Goal: Task Accomplishment & Management: Complete application form

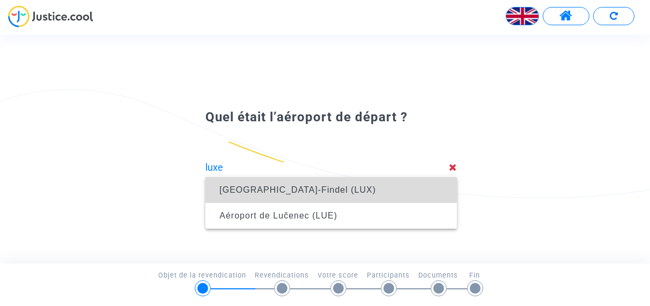
click at [360, 193] on span "[GEOGRAPHIC_DATA]-Findel (LUX)" at bounding box center [297, 189] width 157 height 9
type input "Luxembourg Findel Airport ([GEOGRAPHIC_DATA])"
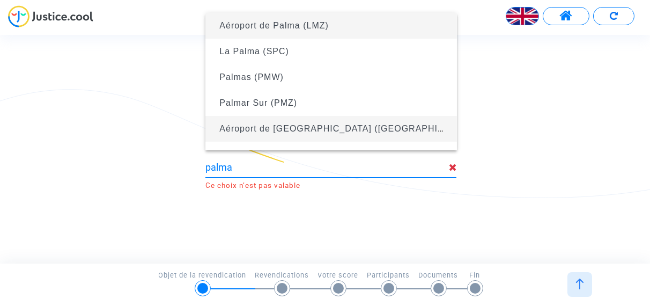
click at [306, 130] on span "Aéroport de [GEOGRAPHIC_DATA] ([GEOGRAPHIC_DATA][PERSON_NAME]) (PMI)" at bounding box center [401, 128] width 364 height 9
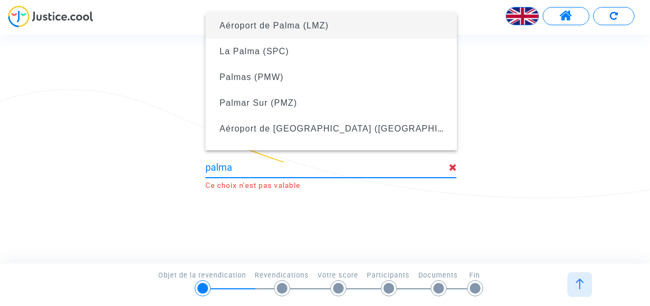
type input "[GEOGRAPHIC_DATA] ([GEOGRAPHIC_DATA][PERSON_NAME]) (PMI)"
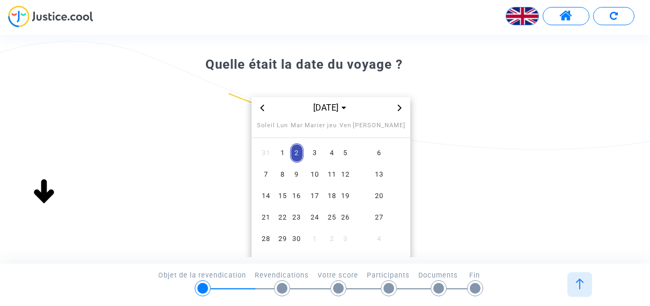
scroll to position [54, 0]
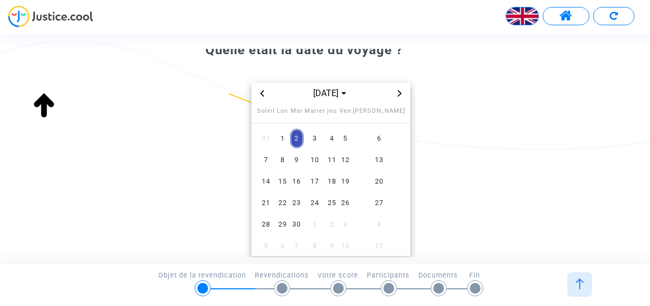
click at [262, 94] on icon "Le mois précédent" at bounding box center [263, 93] width 4 height 6
click at [394, 202] on span "26" at bounding box center [379, 202] width 48 height 19
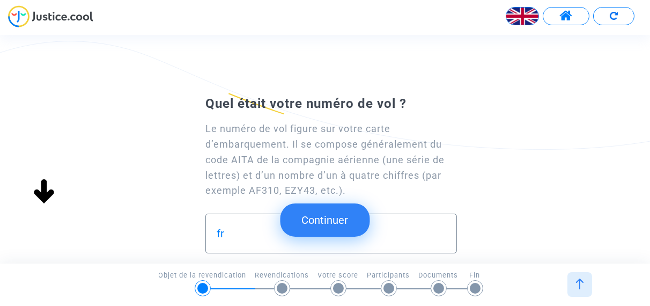
click at [242, 261] on div "Quel était votre numéro de vol ? Le numéro de vol figure sur votre carte d’emba…" at bounding box center [325, 149] width 650 height 228
click at [236, 237] on input "fr" at bounding box center [331, 233] width 228 height 12
click at [223, 232] on input "fr2177" at bounding box center [331, 233] width 228 height 12
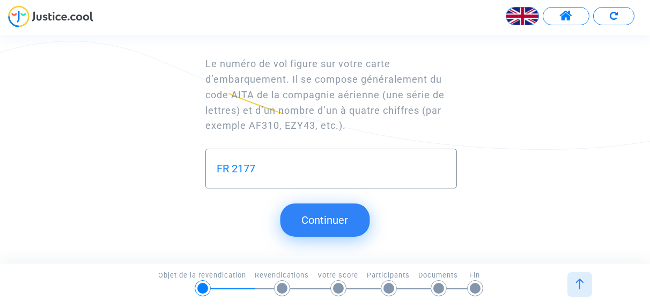
type input "FR 2177"
click at [337, 219] on button "Continuer" at bounding box center [325, 219] width 90 height 33
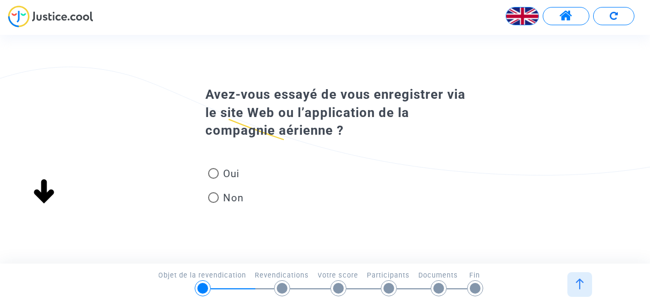
scroll to position [0, 0]
click at [214, 172] on span at bounding box center [213, 173] width 11 height 11
click at [213, 179] on input "Oui" at bounding box center [213, 179] width 1 height 1
radio input "true"
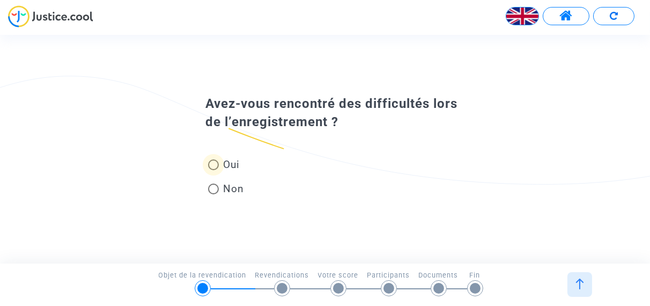
click at [213, 165] on span at bounding box center [213, 164] width 11 height 11
click at [213, 170] on input "Oui" at bounding box center [213, 170] width 1 height 1
radio input "true"
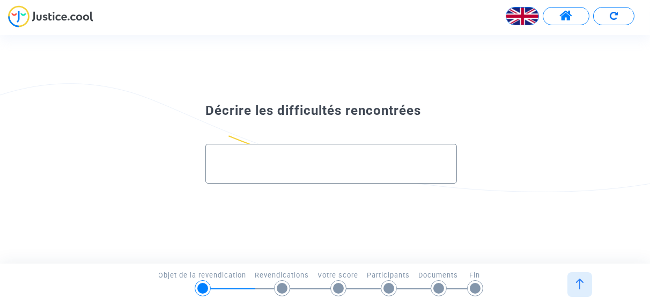
drag, startPoint x: 218, startPoint y: 162, endPoint x: 256, endPoint y: 161, distance: 38.1
click at [224, 162] on input "text" at bounding box center [331, 164] width 228 height 12
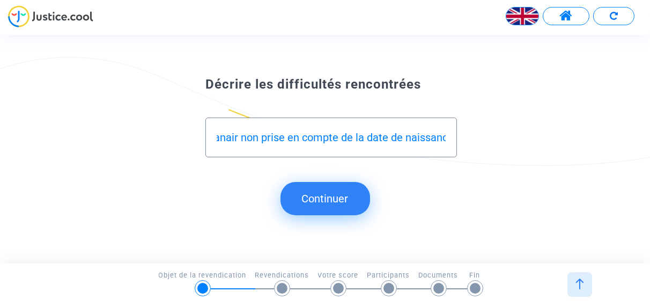
scroll to position [0, 243]
type input "difficultés d'inscription auprès d' OPODO et de RYanair non prise en compte de …"
click at [322, 203] on button "Continuer" at bounding box center [325, 198] width 90 height 33
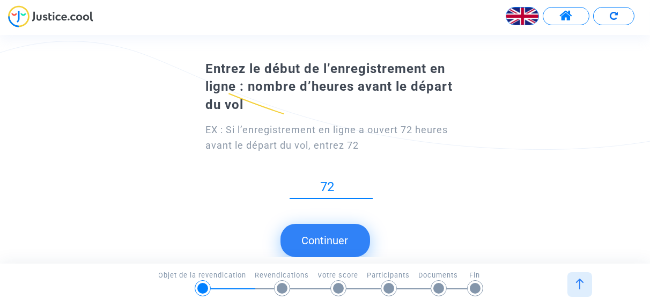
type input "72"
click at [332, 245] on button "Continuer" at bounding box center [325, 240] width 90 height 33
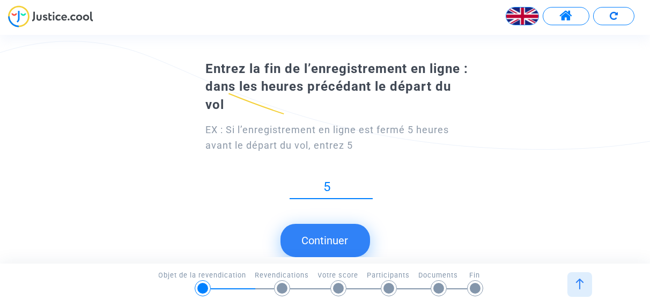
type input "5"
click at [337, 243] on button "Continuer" at bounding box center [325, 240] width 90 height 33
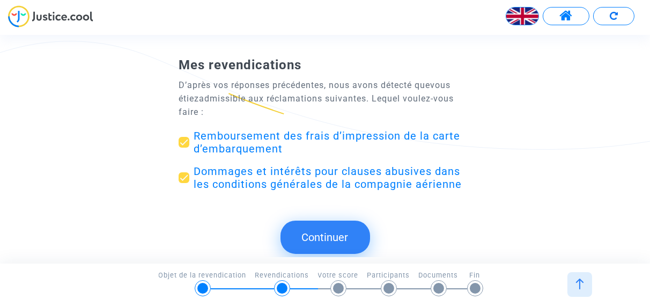
click at [338, 235] on button "Continuer" at bounding box center [325, 236] width 90 height 33
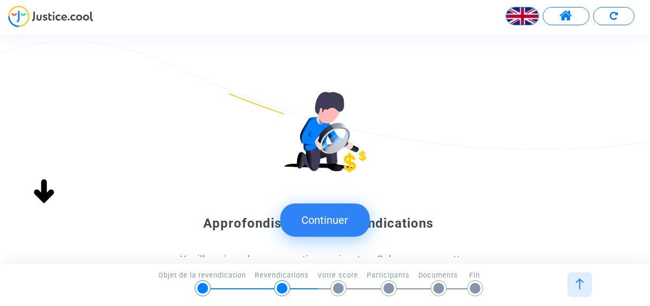
drag, startPoint x: 347, startPoint y: 225, endPoint x: 235, endPoint y: 213, distance: 112.2
click at [347, 225] on button "Continuer" at bounding box center [325, 219] width 90 height 33
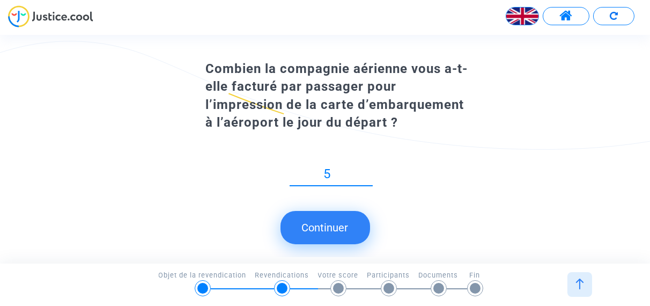
type input "55"
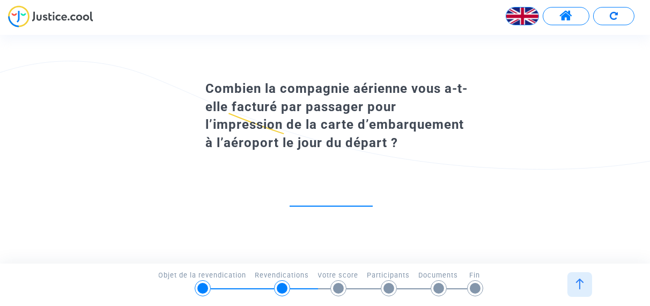
type input "55"
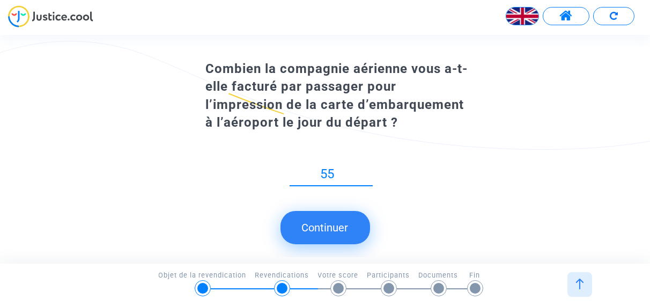
type input "55"
click at [327, 227] on button "Continuer" at bounding box center [325, 227] width 90 height 33
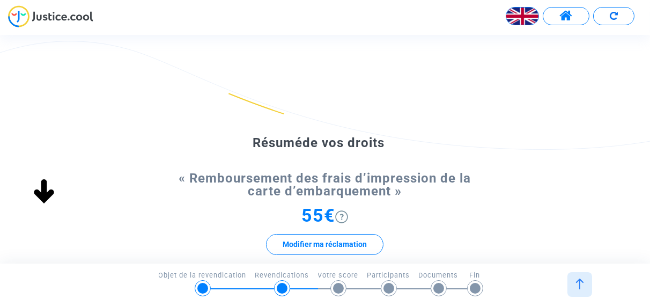
click at [344, 218] on img at bounding box center [341, 216] width 13 height 13
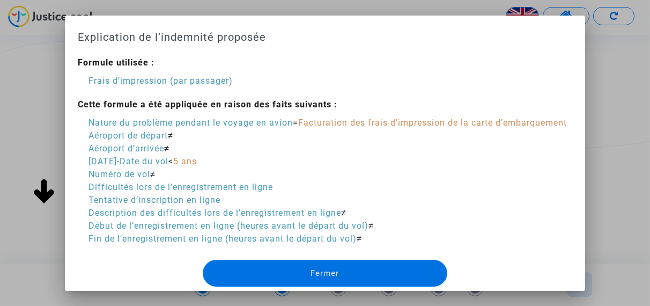
click at [29, 101] on div at bounding box center [325, 153] width 650 height 306
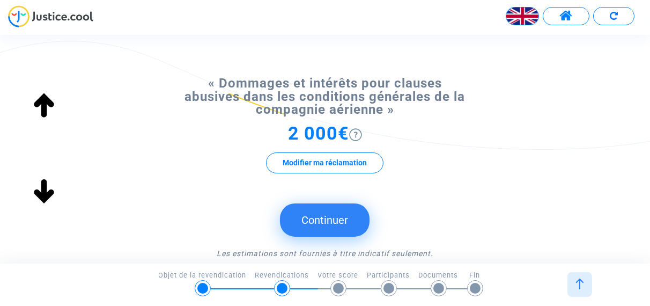
scroll to position [163, 0]
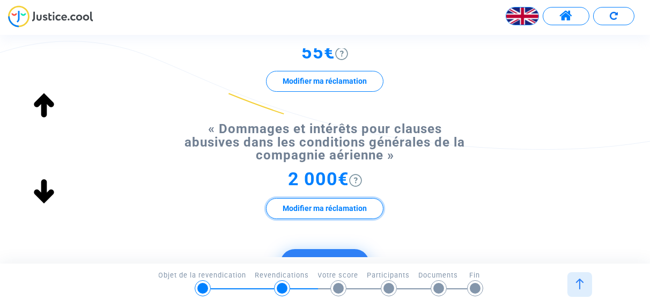
click at [312, 212] on button "Modifier ma réclamation" at bounding box center [324, 208] width 117 height 21
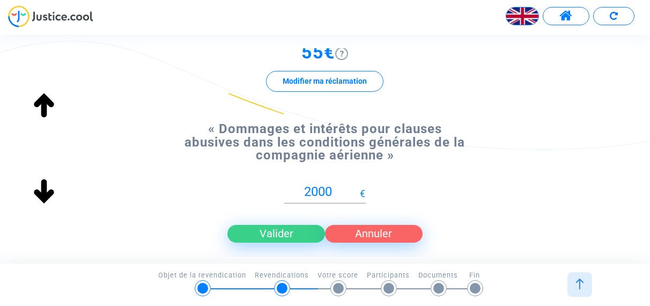
click at [168, 203] on div "Résumé de vos droits « Remboursement des frais d’impression de la carte d’embar…" at bounding box center [325, 158] width 650 height 459
click at [561, 199] on div "Résumé de vos droits « Remboursement des frais d’impression de la carte d’embar…" at bounding box center [325, 158] width 650 height 459
click at [266, 234] on button "Valider" at bounding box center [276, 233] width 98 height 17
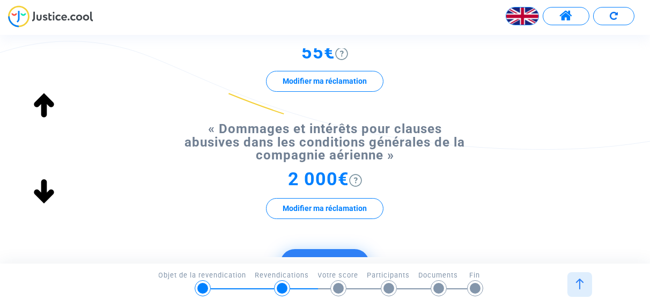
click at [334, 183] on span "2 000€" at bounding box center [318, 178] width 61 height 21
click at [352, 214] on button "Modifier ma réclamation" at bounding box center [324, 208] width 117 height 21
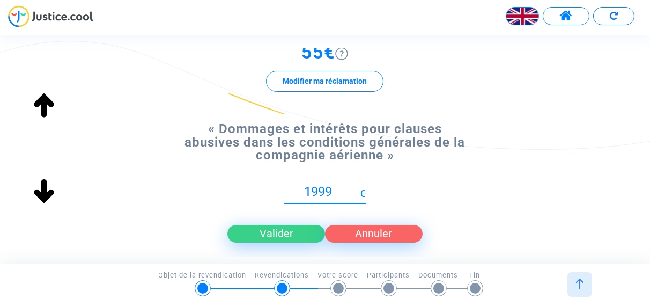
click at [356, 197] on input "1999" at bounding box center [322, 191] width 76 height 14
click at [356, 197] on input "1998" at bounding box center [322, 191] width 76 height 14
click at [356, 197] on input "1997" at bounding box center [322, 191] width 76 height 14
click at [356, 197] on input "1996" at bounding box center [322, 191] width 76 height 14
click at [356, 197] on input "1987" at bounding box center [322, 191] width 76 height 14
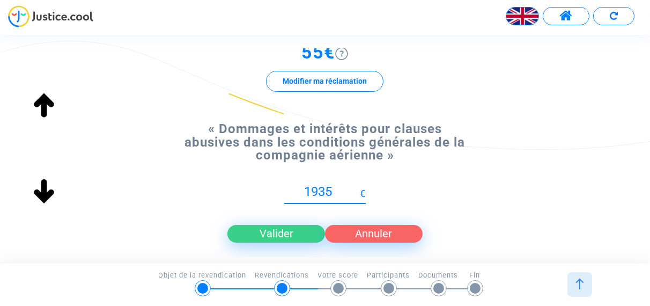
click at [356, 197] on input "1935" at bounding box center [322, 191] width 76 height 14
click at [356, 196] on input "1925" at bounding box center [322, 191] width 76 height 14
click at [356, 194] on input "1784" at bounding box center [322, 191] width 76 height 14
click at [352, 186] on input "1808" at bounding box center [322, 191] width 76 height 14
click at [355, 195] on input "1792" at bounding box center [322, 191] width 76 height 14
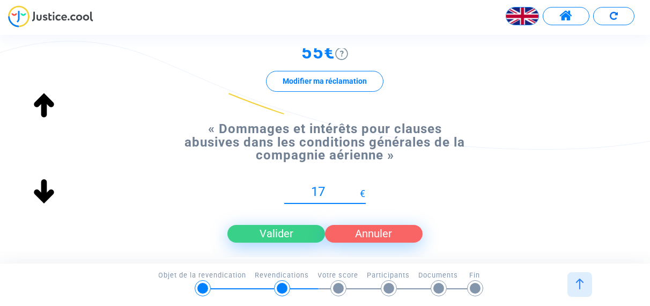
type input "1"
type input "300"
click at [305, 233] on button "Valider" at bounding box center [276, 233] width 98 height 17
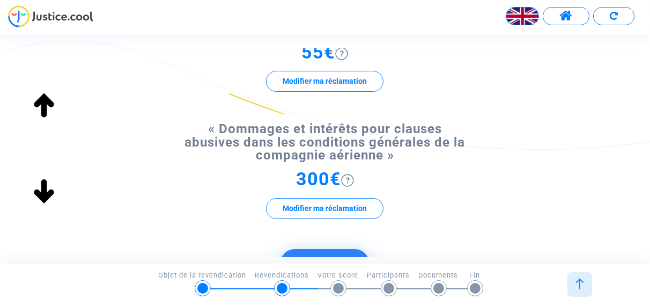
scroll to position [56, 0]
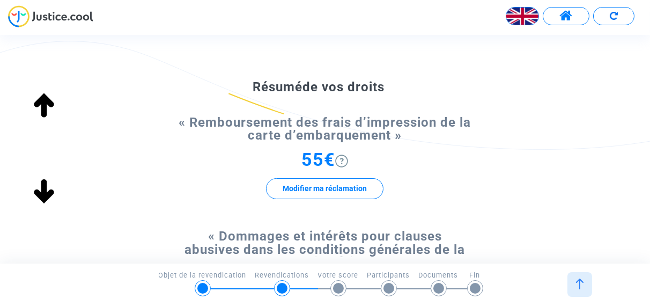
click at [330, 157] on span "55€" at bounding box center [318, 159] width 34 height 21
click at [319, 188] on button "Modifier ma réclamation" at bounding box center [324, 188] width 117 height 21
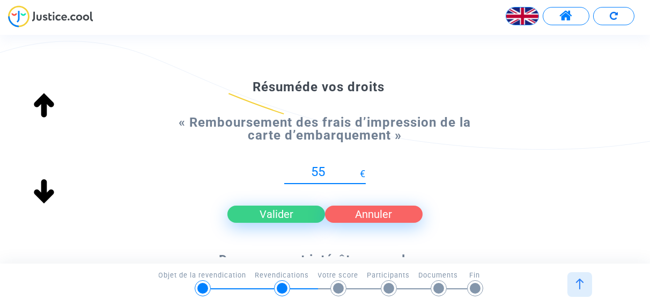
type input "5"
type input "110"
click at [267, 215] on button "Valider" at bounding box center [276, 213] width 98 height 17
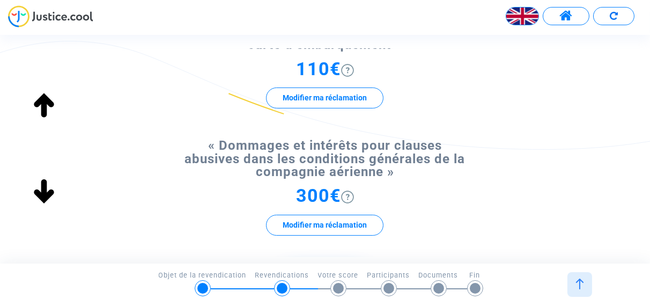
scroll to position [163, 0]
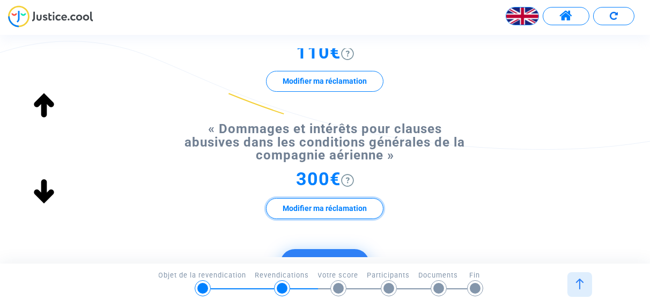
click at [339, 209] on button "Modifier ma réclamation" at bounding box center [324, 208] width 117 height 21
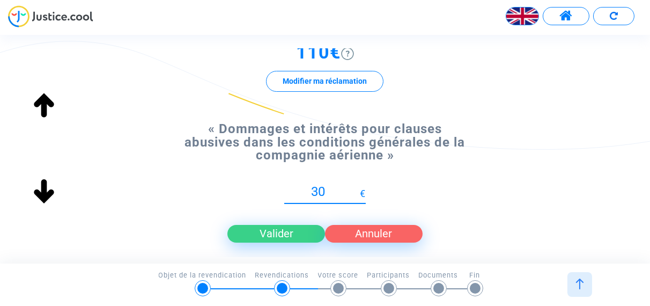
type input "3"
type input "200"
click at [283, 236] on button "Valider" at bounding box center [276, 233] width 98 height 17
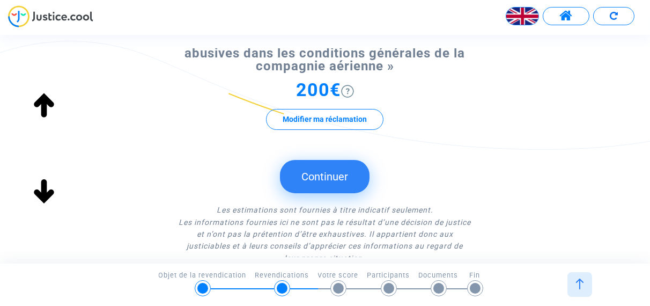
scroll to position [323, 0]
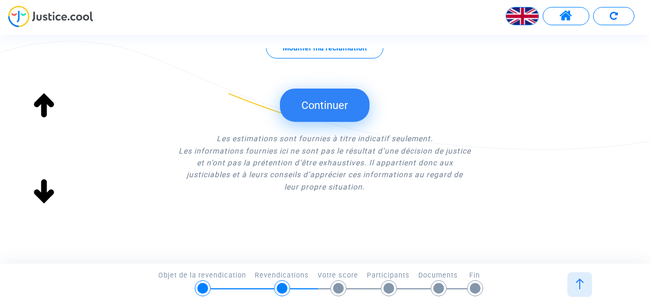
click at [328, 105] on button "Continuer" at bounding box center [325, 104] width 90 height 33
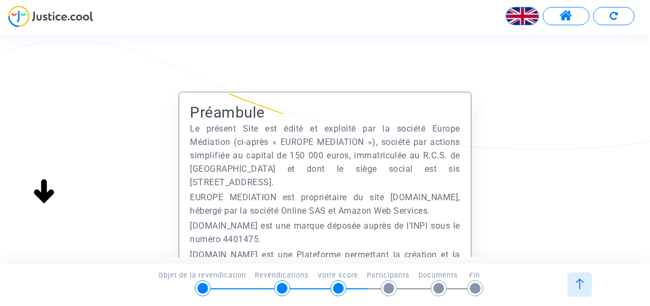
scroll to position [107, 0]
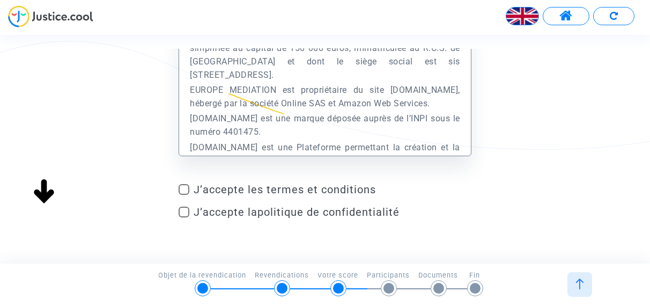
click at [182, 187] on span at bounding box center [184, 189] width 11 height 11
click at [183, 195] on input "J’accepte les termes et conditions" at bounding box center [183, 195] width 1 height 1
checkbox input "true"
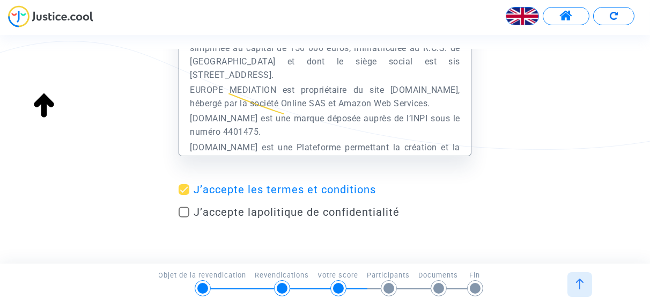
click at [186, 212] on span at bounding box center [184, 211] width 11 height 11
click at [184, 217] on input "J’accepte la politique de confidentialité" at bounding box center [183, 217] width 1 height 1
checkbox input "true"
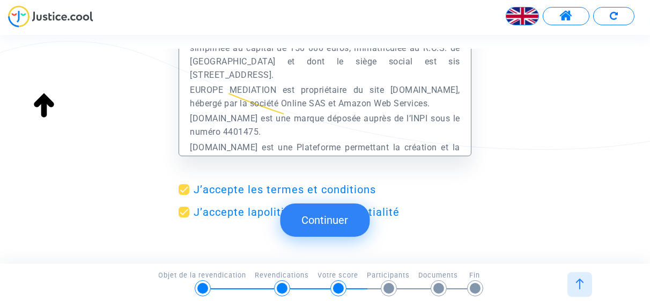
click at [343, 224] on button "Continuer" at bounding box center [325, 219] width 90 height 33
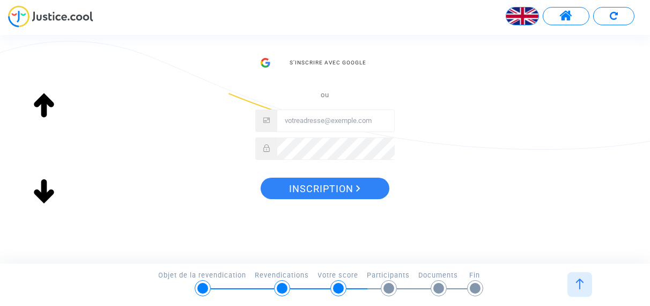
scroll to position [215, 0]
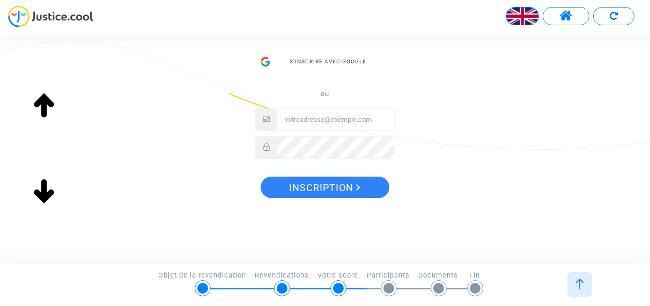
click at [305, 119] on input "Messagerie électronique" at bounding box center [335, 119] width 117 height 21
type input "[EMAIL_ADDRESS][DOMAIN_NAME]"
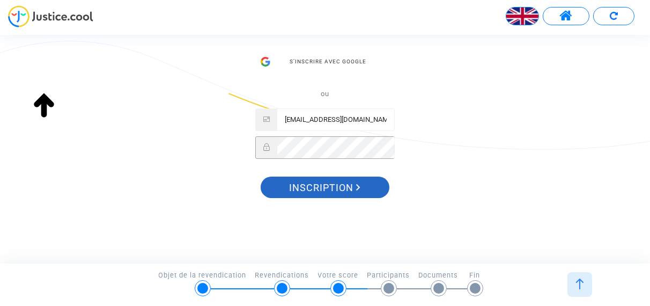
click at [297, 191] on font "Inscription" at bounding box center [321, 187] width 64 height 11
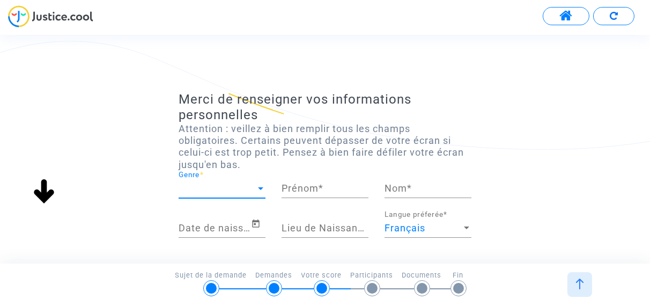
click at [260, 188] on div at bounding box center [260, 188] width 5 height 3
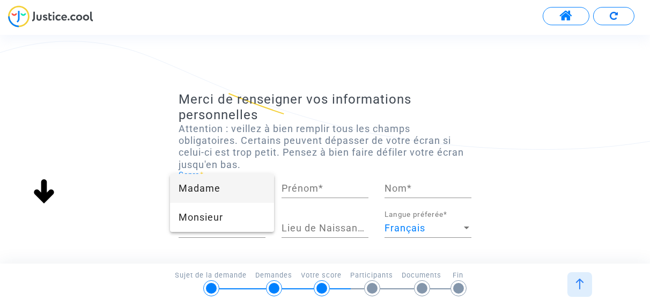
click at [254, 189] on span "Madame" at bounding box center [222, 188] width 87 height 29
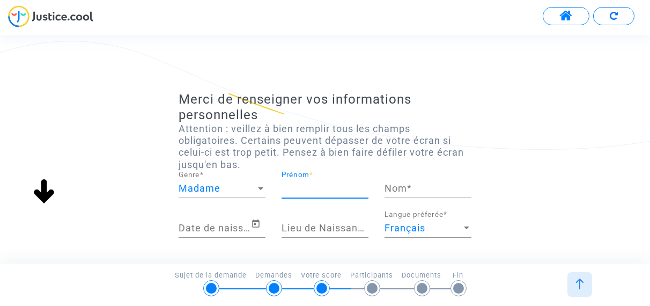
click at [332, 188] on input "Prénom *" at bounding box center [325, 188] width 87 height 11
type input "Roselyne"
type input "Allemand"
type input "metz"
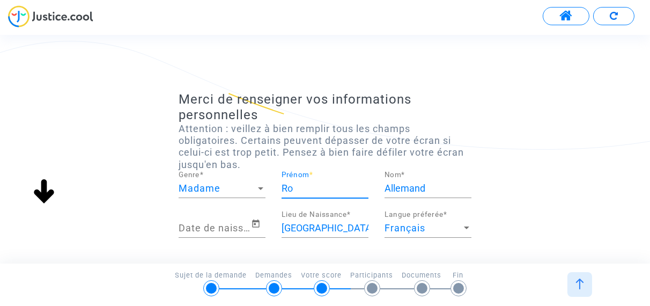
type input "R"
type input "p"
click at [437, 184] on input "Allemand" at bounding box center [428, 188] width 87 height 11
click at [301, 188] on input "p" at bounding box center [325, 188] width 87 height 11
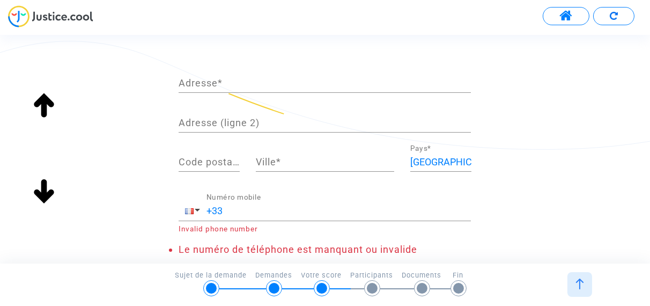
scroll to position [54, 0]
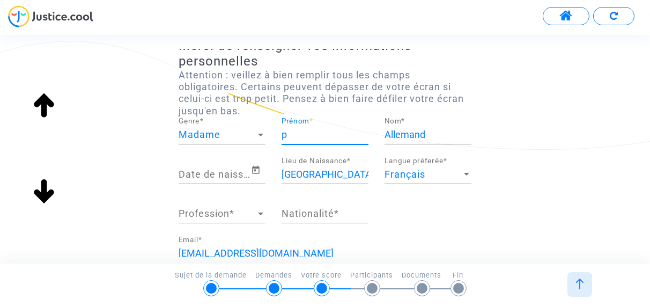
click at [316, 132] on input "p" at bounding box center [325, 134] width 87 height 11
click at [298, 137] on input "Prénom *" at bounding box center [325, 134] width 87 height 11
type input "Roselyne"
click at [255, 170] on icon "Open calendar" at bounding box center [256, 170] width 8 height 8
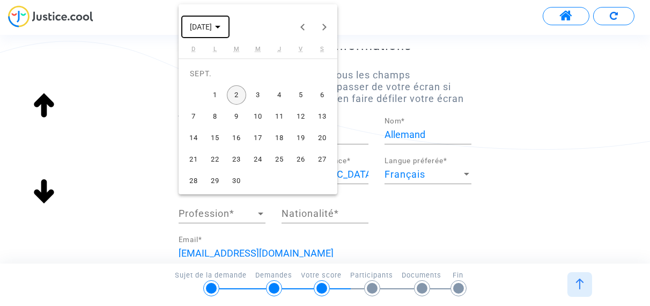
click at [220, 27] on polygon "Choose month and year" at bounding box center [217, 27] width 5 height 3
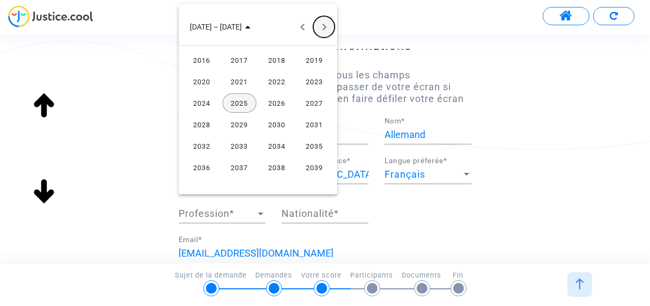
click at [325, 25] on button "Next 24 years" at bounding box center [323, 26] width 21 height 21
click at [300, 29] on button "Previous 24 years" at bounding box center [302, 26] width 21 height 21
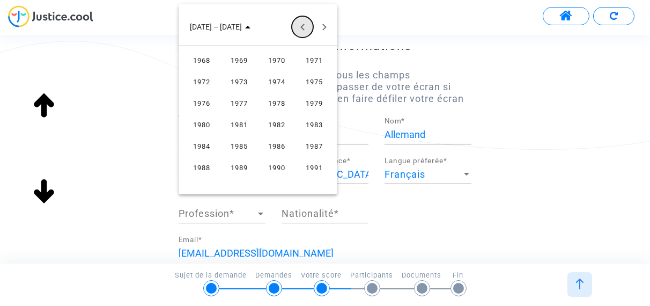
click at [300, 29] on button "Previous 24 years" at bounding box center [302, 26] width 21 height 21
click at [329, 28] on button "Next 24 years" at bounding box center [323, 26] width 21 height 21
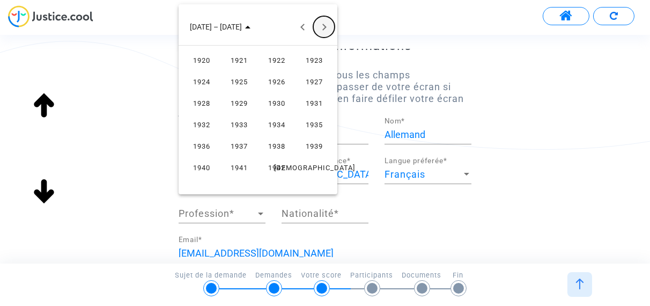
click at [329, 28] on button "Next 24 years" at bounding box center [323, 26] width 21 height 21
click at [328, 28] on button "Next 24 years" at bounding box center [323, 26] width 21 height 21
click at [316, 26] on button "Next 24 years" at bounding box center [323, 26] width 21 height 21
click at [299, 24] on button "Previous 24 years" at bounding box center [302, 26] width 21 height 21
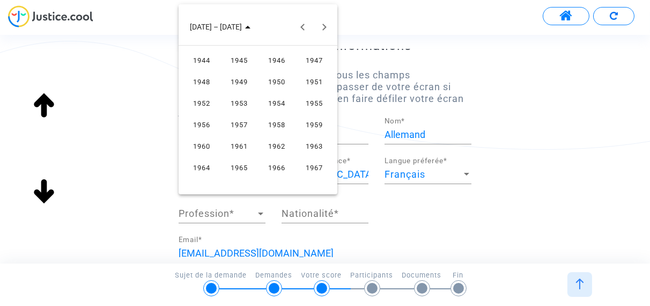
click at [316, 121] on div "1959" at bounding box center [315, 124] width 34 height 19
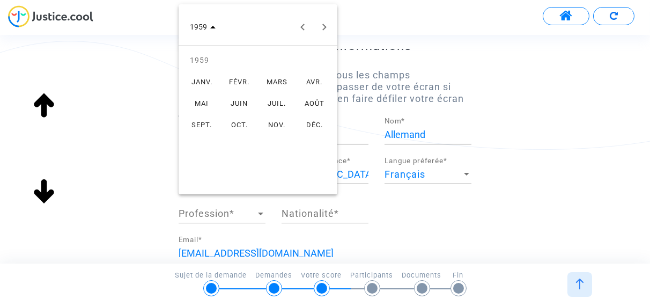
click at [198, 101] on div "MAI" at bounding box center [202, 102] width 34 height 19
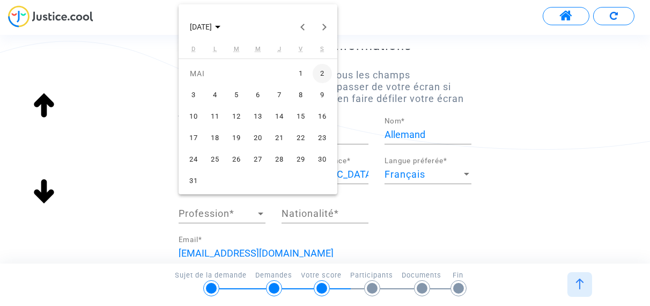
click at [322, 94] on div "9" at bounding box center [322, 94] width 19 height 19
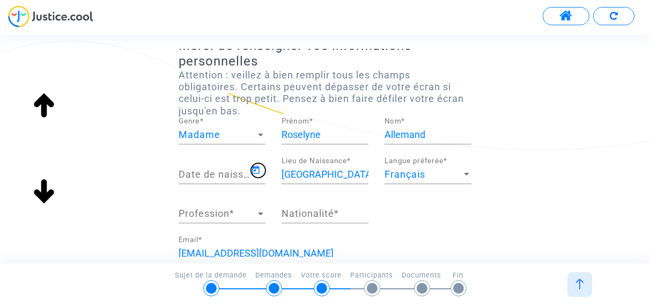
type input "09/05/1959"
click at [260, 215] on div at bounding box center [261, 213] width 10 height 11
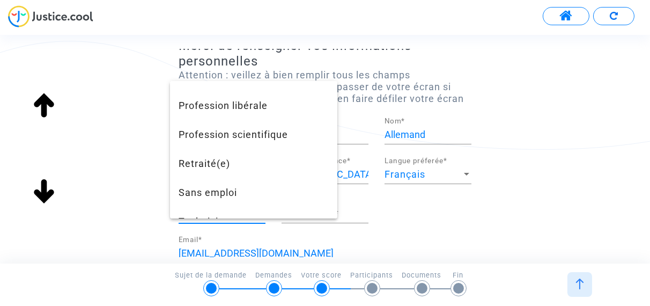
scroll to position [1011, 0]
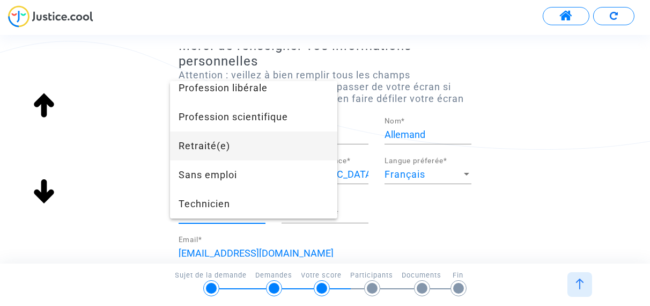
click at [233, 147] on span "Retraité(e)" at bounding box center [254, 145] width 150 height 29
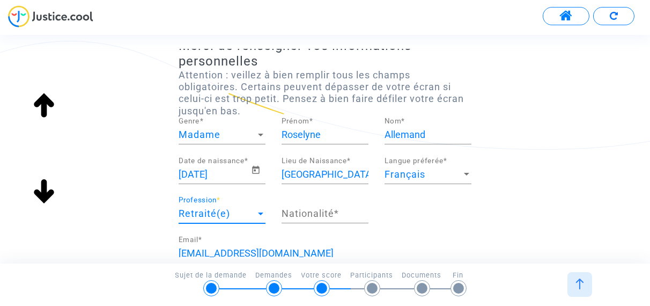
scroll to position [839, 0]
click at [345, 214] on input "Nationalité *" at bounding box center [325, 213] width 87 height 11
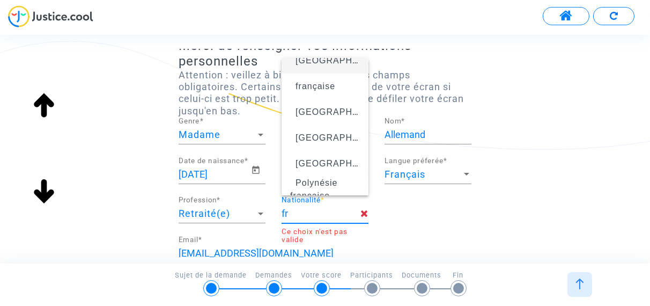
scroll to position [0, 0]
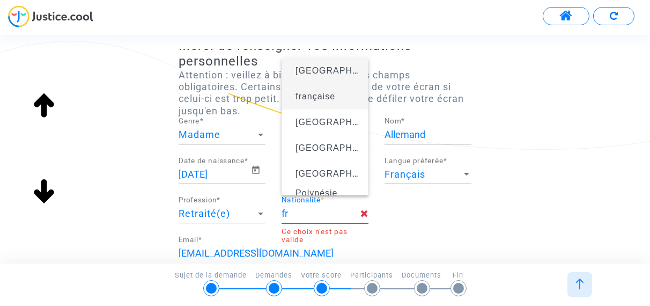
click at [323, 98] on span "française" at bounding box center [315, 96] width 40 height 9
type input "française"
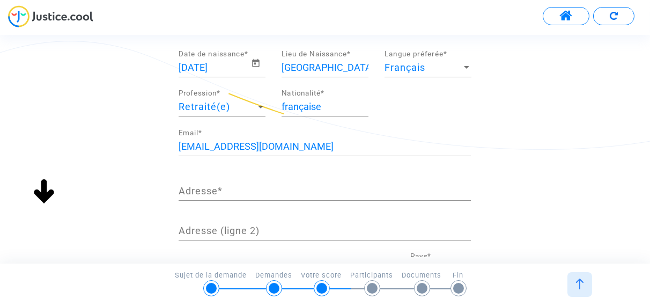
scroll to position [161, 0]
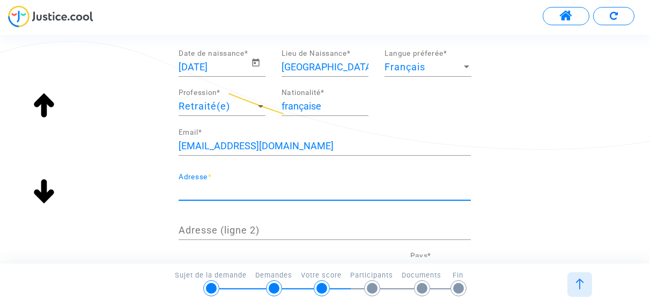
click at [247, 185] on input "Adresse *" at bounding box center [325, 190] width 292 height 11
click at [256, 186] on input "66 rue des mélèzzes" at bounding box center [320, 190] width 282 height 11
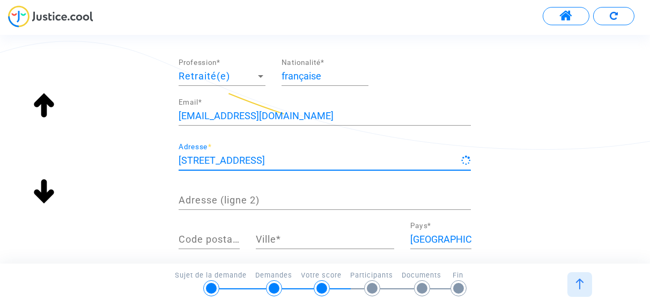
scroll to position [268, 0]
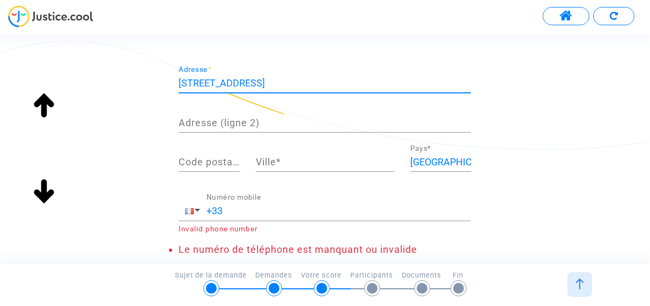
type input "66 rue des mélèzes"
click at [223, 152] on div "Code postal *" at bounding box center [209, 157] width 61 height 27
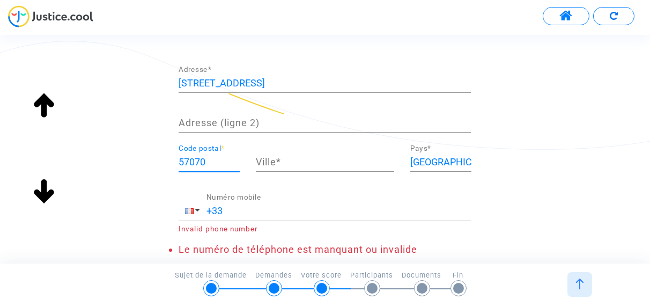
type input "57070"
click at [277, 154] on div "Ville *" at bounding box center [325, 157] width 138 height 27
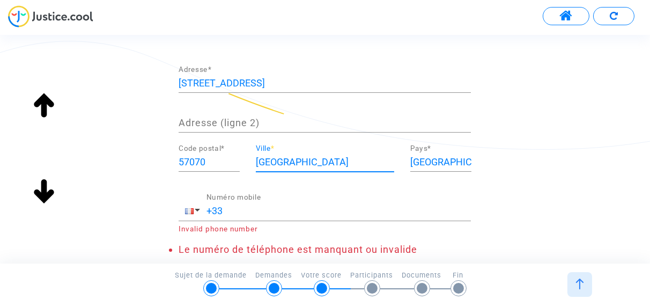
type input "metz"
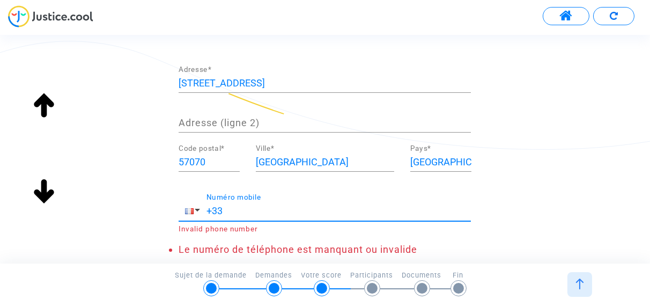
click at [251, 206] on input "+33" at bounding box center [338, 210] width 264 height 11
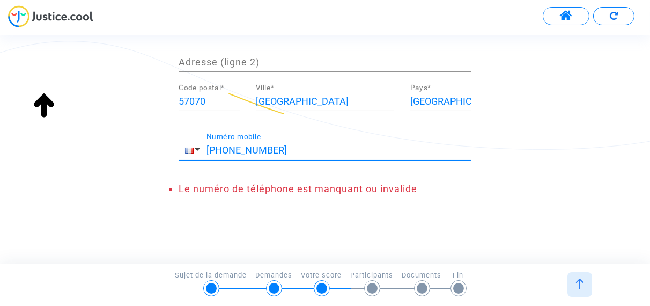
type input "+33 615424032"
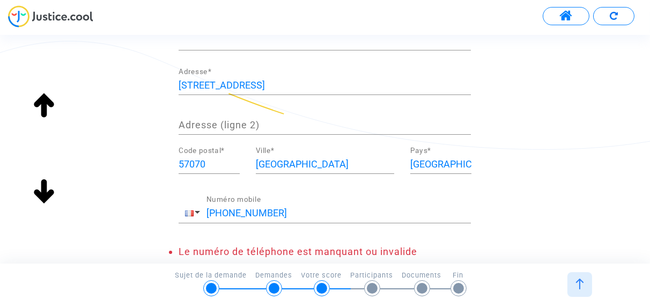
scroll to position [276, 0]
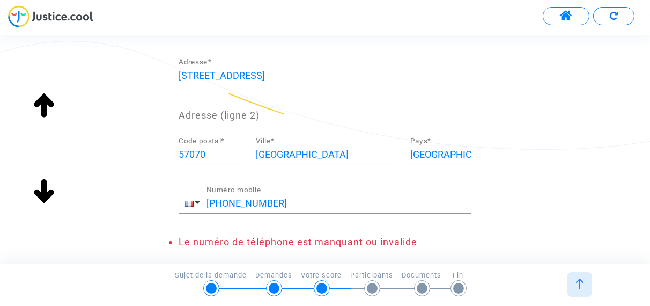
click at [295, 204] on input "+33 615424032" at bounding box center [338, 203] width 264 height 11
click at [195, 201] on button "button" at bounding box center [193, 203] width 28 height 19
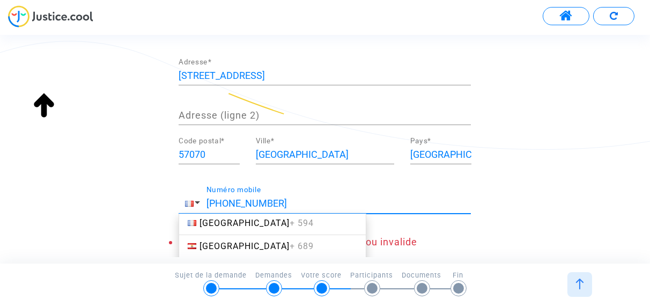
scroll to position [1609, 0]
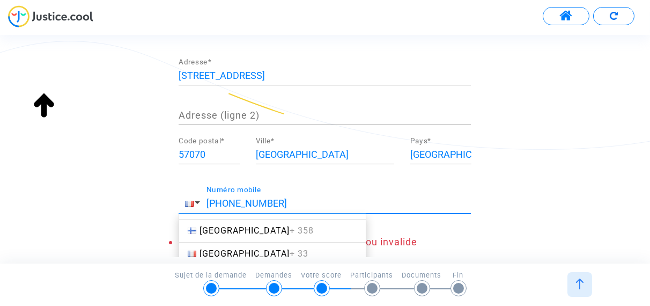
click at [223, 248] on span "France + 33" at bounding box center [253, 253] width 109 height 10
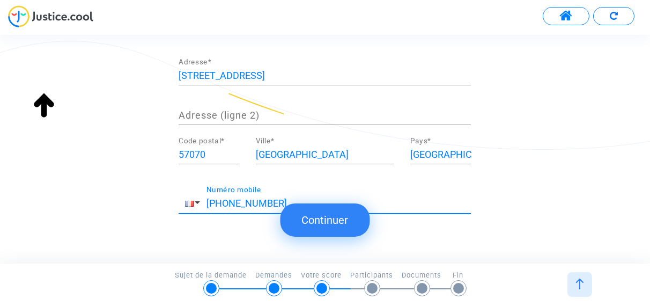
click at [327, 214] on button "Continuer" at bounding box center [325, 219] width 90 height 33
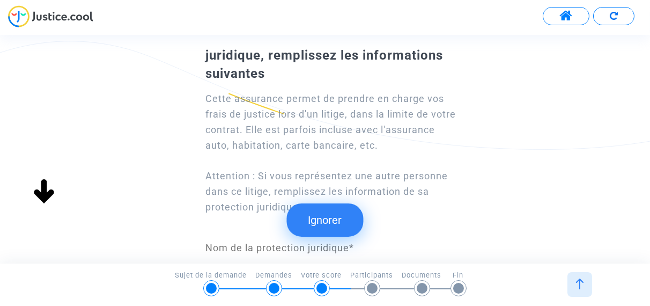
scroll to position [107, 0]
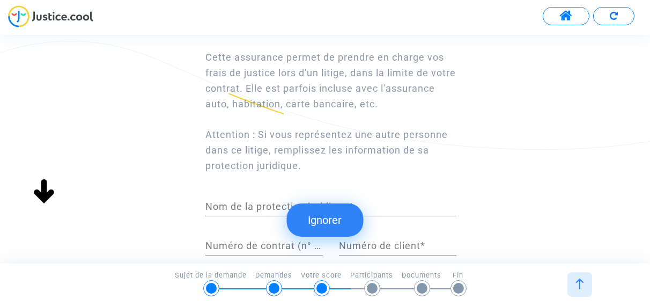
click at [323, 216] on button "Ignorer" at bounding box center [325, 219] width 77 height 33
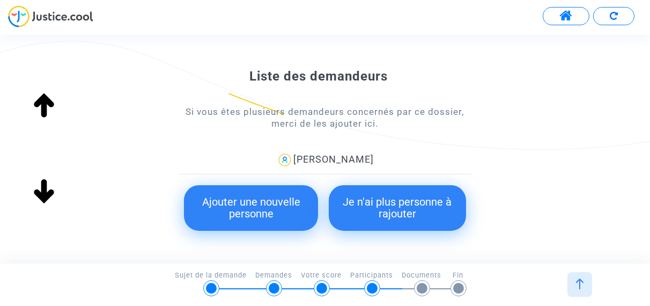
scroll to position [161, 0]
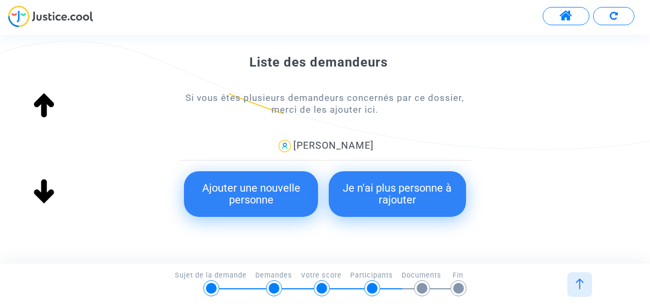
click at [257, 194] on button "Ajouter une nouvelle personne" at bounding box center [251, 194] width 134 height 46
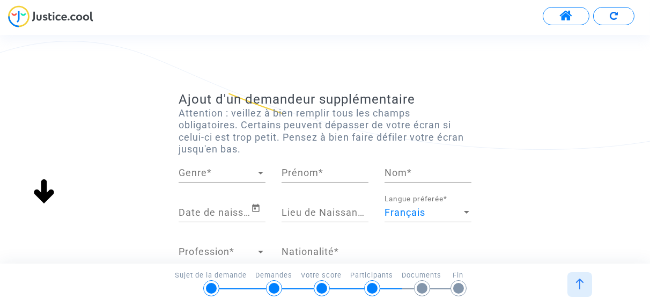
click at [258, 174] on div at bounding box center [260, 173] width 5 height 3
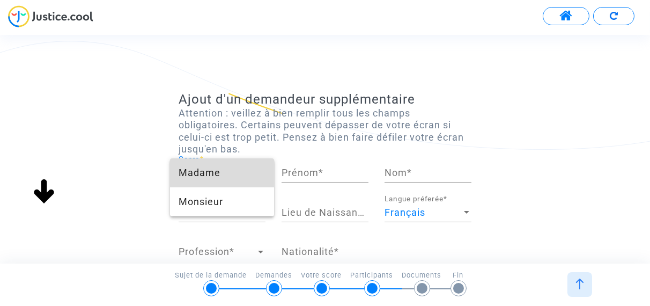
click at [224, 172] on span "Madame" at bounding box center [222, 172] width 87 height 29
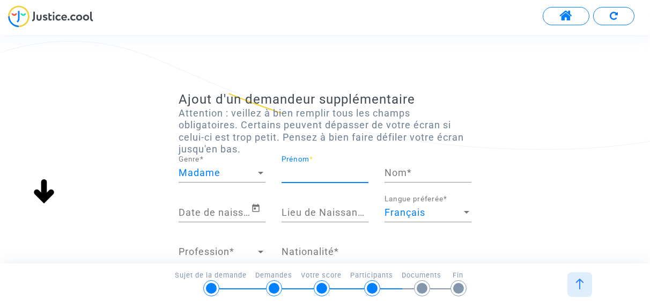
click at [320, 171] on input "Prénom *" at bounding box center [325, 172] width 87 height 11
type input "pascale"
type input "BLISCAUX"
type input "Metz"
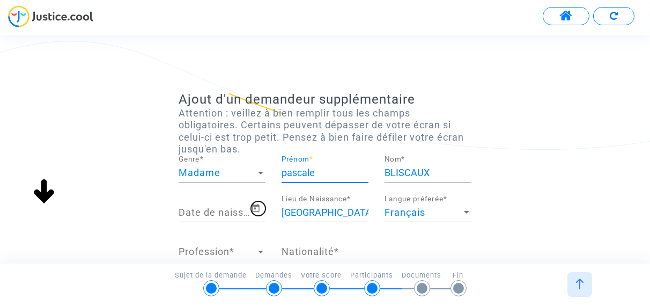
click at [256, 208] on icon "Open calendar" at bounding box center [256, 208] width 10 height 13
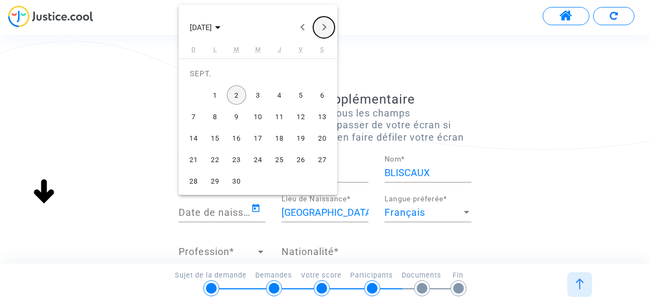
click at [326, 25] on button "Next month" at bounding box center [323, 27] width 21 height 21
click at [301, 27] on button "Previous month" at bounding box center [302, 27] width 21 height 21
click at [212, 27] on span "SEPT. 2025" at bounding box center [201, 27] width 22 height 9
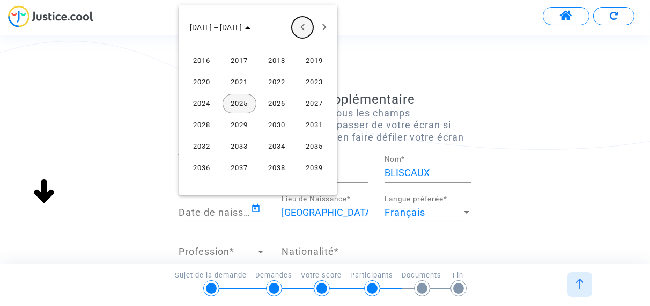
click at [302, 25] on button "Previous 24 years" at bounding box center [302, 27] width 21 height 21
click at [247, 123] on div "1957" at bounding box center [240, 124] width 34 height 19
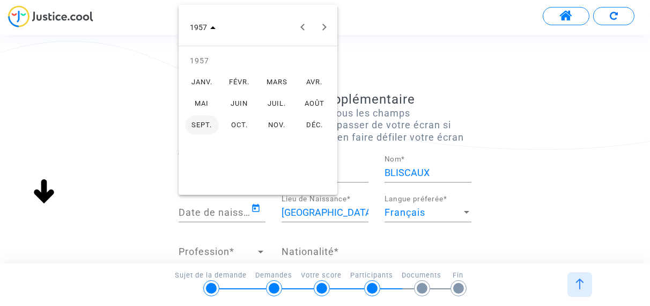
click at [278, 79] on div "MARS" at bounding box center [277, 81] width 34 height 19
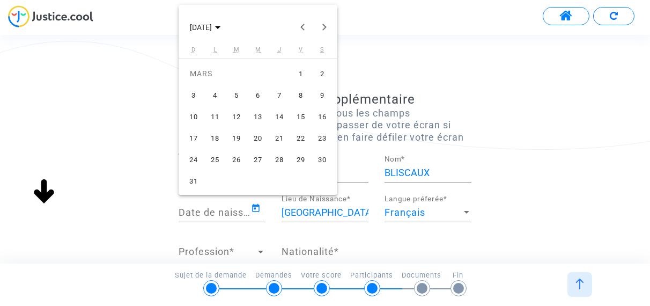
click at [296, 138] on div "22" at bounding box center [300, 137] width 19 height 19
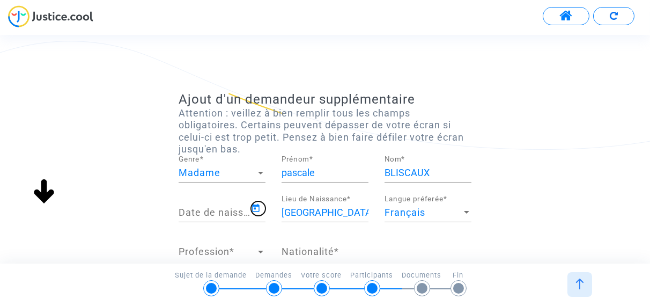
type input "22/03/1957"
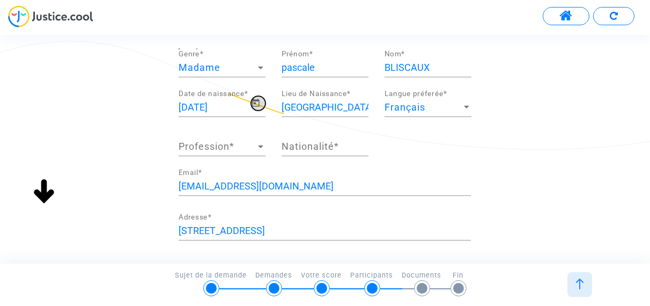
scroll to position [107, 0]
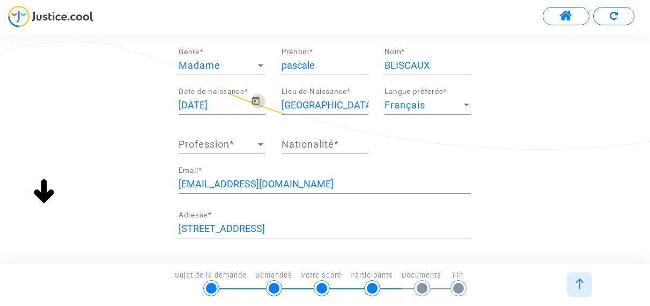
click at [263, 145] on div at bounding box center [261, 144] width 10 height 11
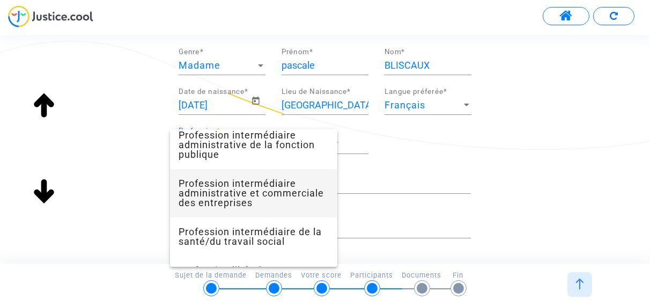
scroll to position [965, 0]
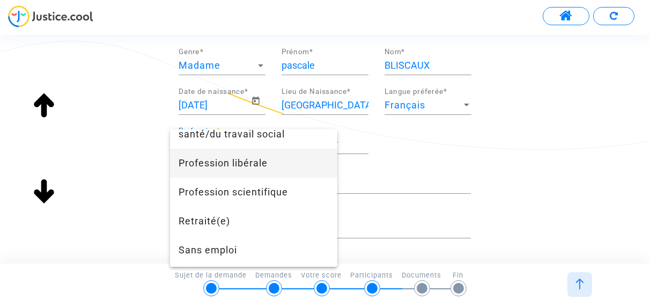
click at [272, 178] on span "Profession libérale" at bounding box center [254, 163] width 150 height 29
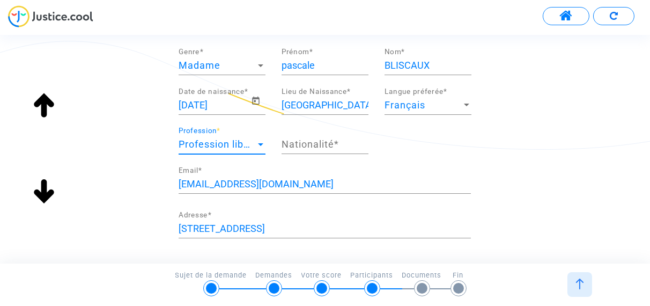
scroll to position [781, 0]
click at [343, 143] on input "Nationalité *" at bounding box center [325, 144] width 87 height 11
drag, startPoint x: 307, startPoint y: 141, endPoint x: 292, endPoint y: 139, distance: 15.7
click at [287, 142] on input "Nationalité *" at bounding box center [325, 144] width 87 height 11
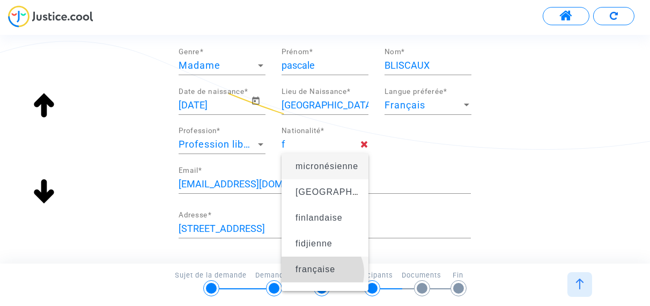
click at [321, 272] on span "française" at bounding box center [315, 268] width 40 height 9
type input "française"
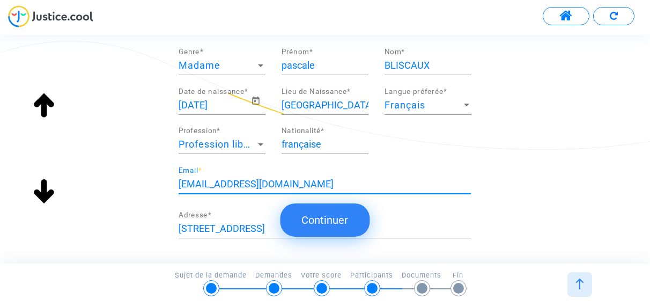
drag, startPoint x: 320, startPoint y: 184, endPoint x: 152, endPoint y: 183, distance: 167.9
click at [152, 183] on div "Ajout d'un demandeur supplémentaire Attention : veillez à bien remplir tous les…" at bounding box center [325, 186] width 650 height 405
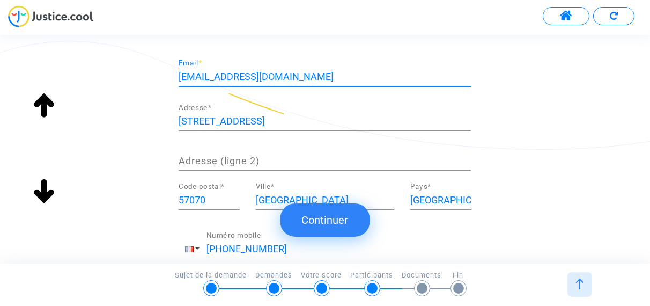
scroll to position [268, 0]
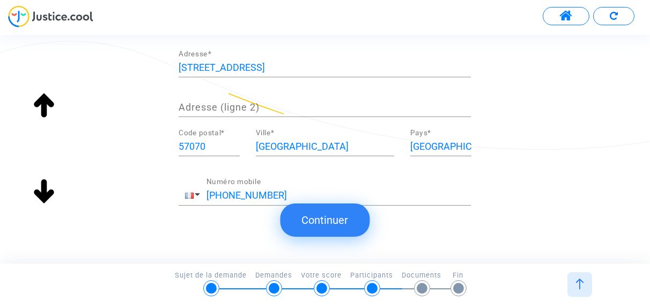
type input "pascale.bliscaux@orange.fr"
click at [348, 219] on button "Continuer" at bounding box center [325, 219] width 90 height 33
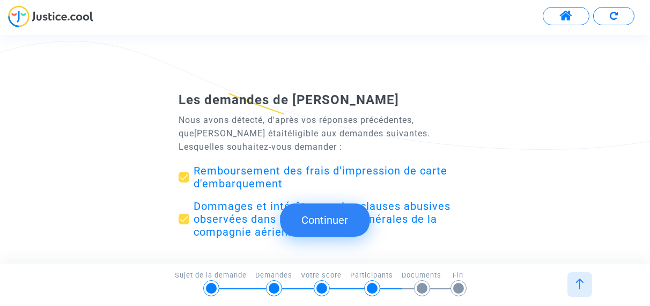
scroll to position [54, 0]
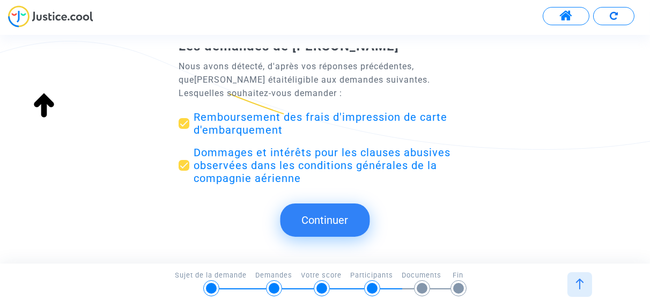
click at [330, 228] on button "Continuer" at bounding box center [325, 219] width 90 height 33
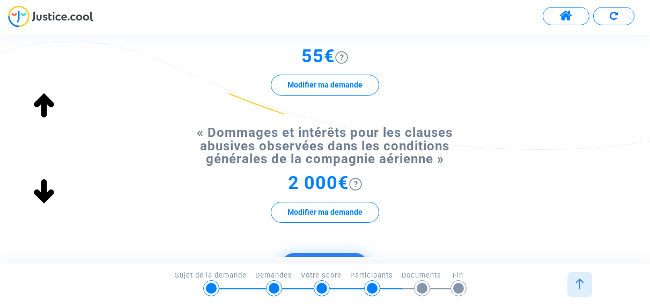
scroll to position [161, 0]
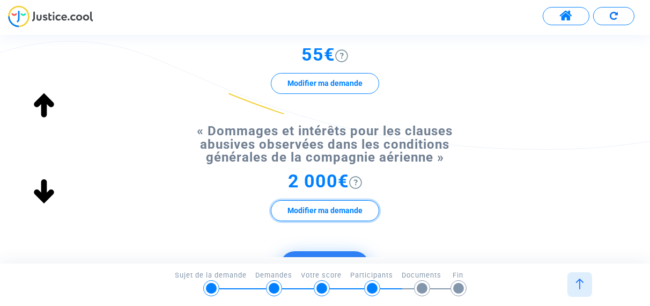
click at [300, 221] on button "Modifier ma demande" at bounding box center [325, 210] width 108 height 21
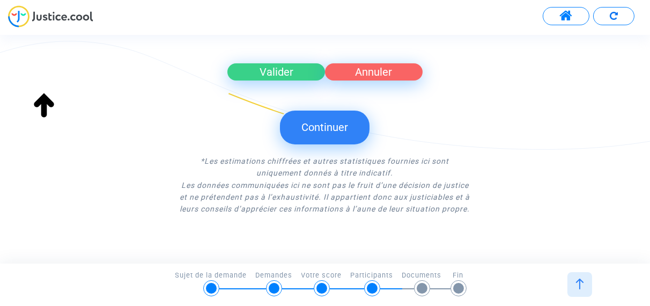
scroll to position [268, 0]
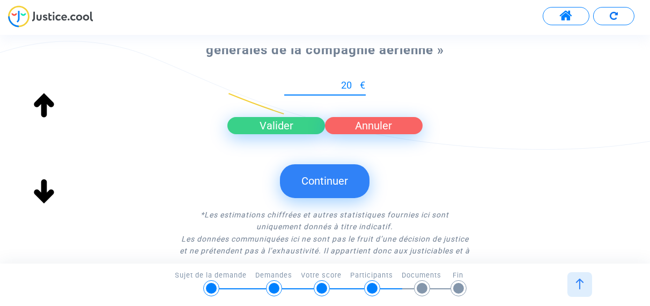
type input "2"
type input "200"
click at [285, 134] on button "Valider" at bounding box center [276, 125] width 98 height 17
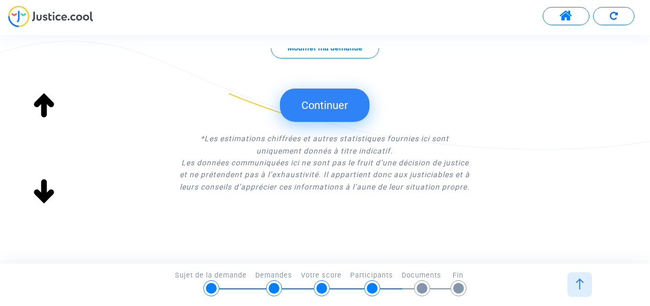
scroll to position [351, 0]
click at [325, 99] on button "Continuer" at bounding box center [325, 104] width 90 height 33
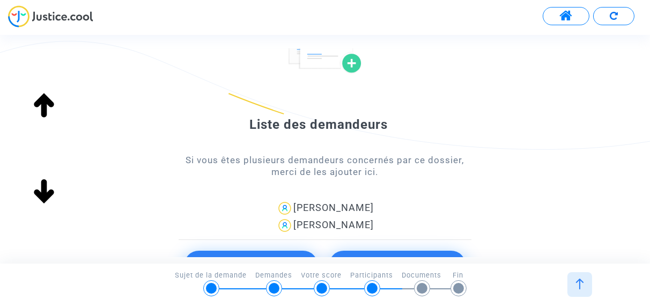
scroll to position [107, 0]
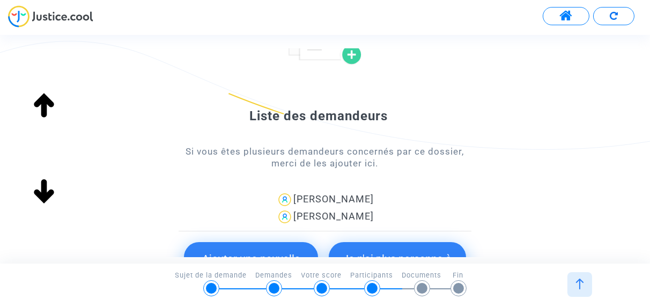
click at [280, 199] on img at bounding box center [284, 199] width 17 height 17
click at [305, 199] on div "Roselyne Allemand" at bounding box center [325, 199] width 292 height 17
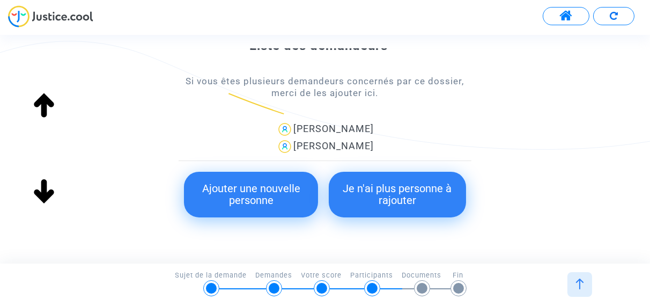
scroll to position [213, 0]
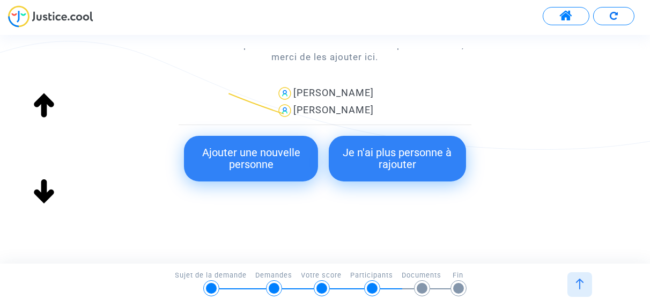
click at [372, 289] on div at bounding box center [372, 288] width 11 height 11
click at [436, 162] on button "Je n'ai plus personne à rajouter" at bounding box center [397, 159] width 137 height 46
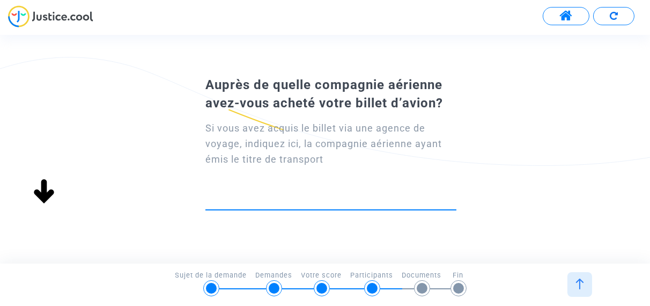
scroll to position [0, 0]
click at [234, 201] on input at bounding box center [330, 199] width 251 height 11
type input "O"
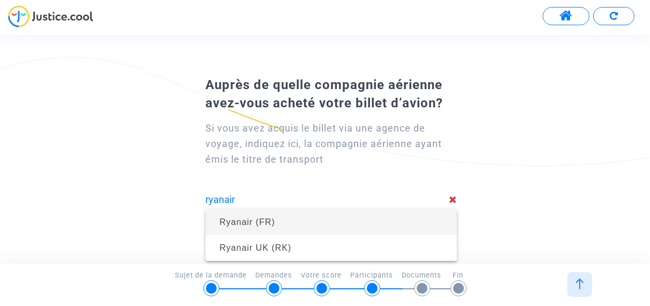
click at [272, 227] on span "Ryanair (FR)" at bounding box center [331, 222] width 234 height 30
type input "Ryanair (FR)"
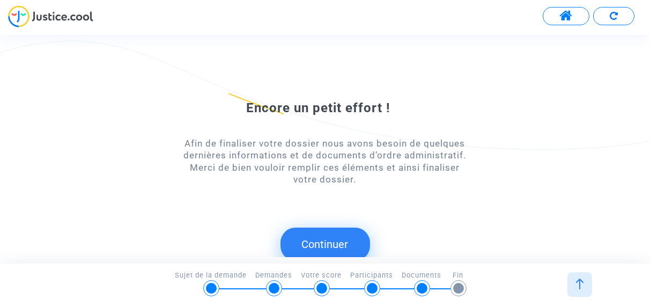
scroll to position [13, 0]
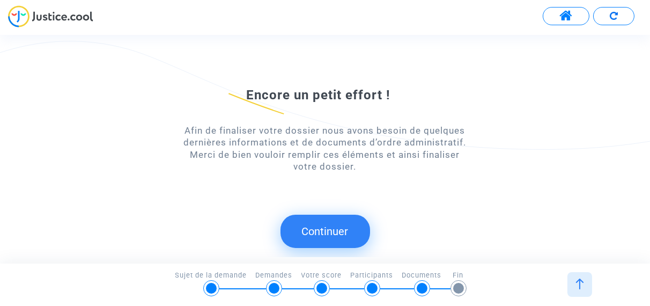
click at [340, 236] on button "Continuer" at bounding box center [325, 231] width 90 height 33
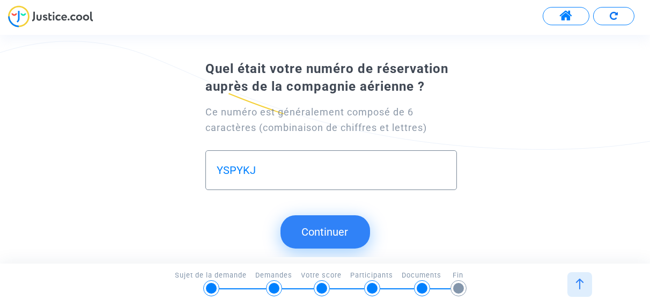
type input "YSPYKJ"
click at [343, 235] on button "Continuer" at bounding box center [325, 231] width 90 height 33
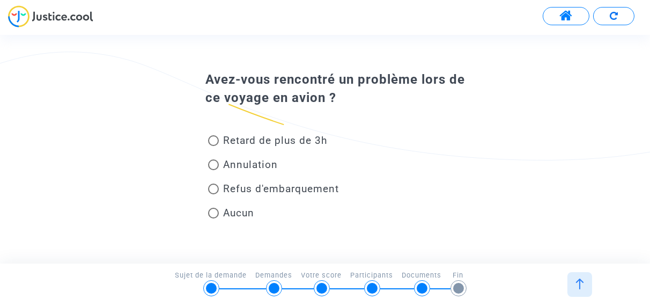
click at [210, 186] on span at bounding box center [213, 188] width 11 height 11
click at [213, 194] on input "Refus d'embarquement" at bounding box center [213, 194] width 1 height 1
radio input "true"
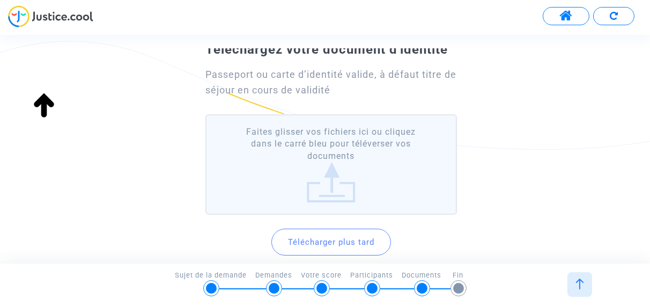
scroll to position [39, 0]
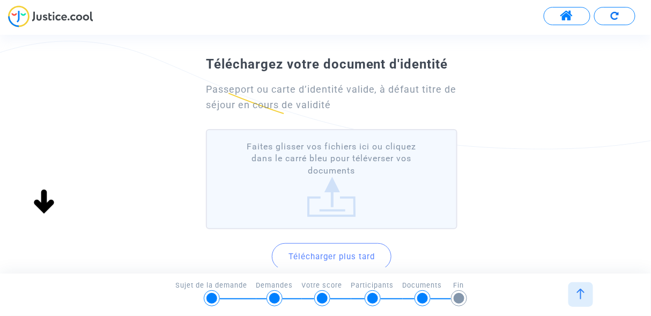
drag, startPoint x: 18, startPoint y: 119, endPoint x: 113, endPoint y: 112, distance: 94.6
click at [115, 112] on div "Téléchargez votre document d'identité Passeport ou carte d’identité valide, à d…" at bounding box center [325, 182] width 651 height 259
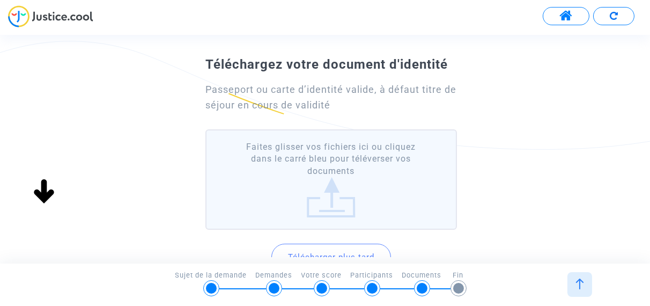
click at [621, 56] on div "Téléchargez votre document d'identité Passeport ou carte d’identité valide, à d…" at bounding box center [325, 182] width 650 height 259
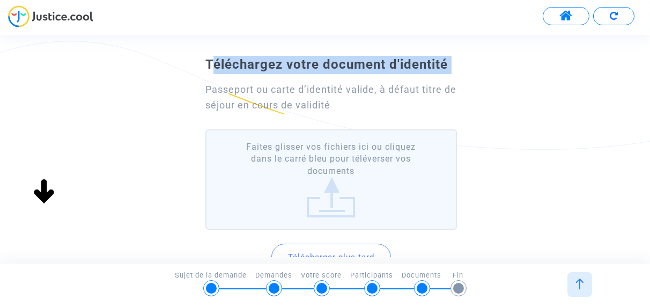
drag, startPoint x: 2, startPoint y: 70, endPoint x: 109, endPoint y: 85, distance: 108.3
click at [109, 85] on div "Téléchargez votre document d'identité Passeport ou carte d’identité valide, à d…" at bounding box center [325, 182] width 650 height 259
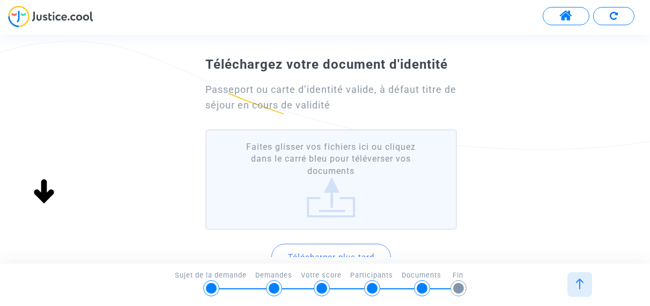
drag, startPoint x: 5, startPoint y: 255, endPoint x: 68, endPoint y: 265, distance: 64.2
click at [68, 273] on div "5/6 → Documents Sujet de la demande Demandes Votre score Participants Documents…" at bounding box center [324, 282] width 637 height 24
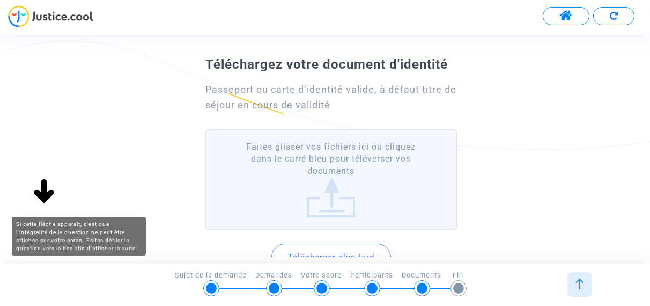
click at [42, 187] on img at bounding box center [44, 192] width 34 height 34
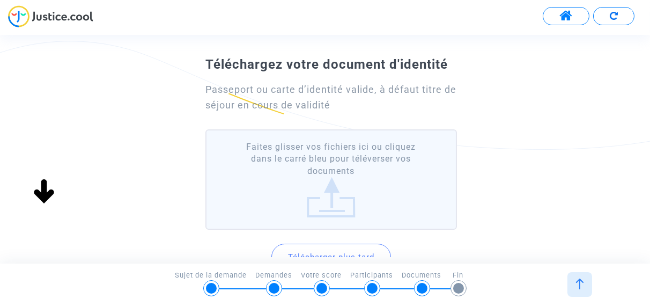
click at [578, 283] on img at bounding box center [579, 283] width 11 height 11
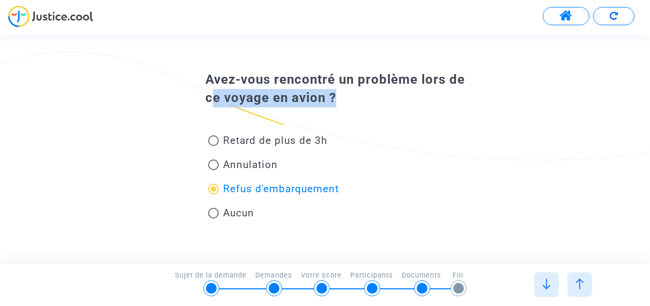
drag, startPoint x: 36, startPoint y: 105, endPoint x: 25, endPoint y: 239, distance: 134.5
click at [25, 239] on div "Avez-vous rencontré un problème lors de ce voyage en avion ? Retard de plus de …" at bounding box center [325, 148] width 650 height 195
click at [546, 292] on div at bounding box center [546, 284] width 25 height 25
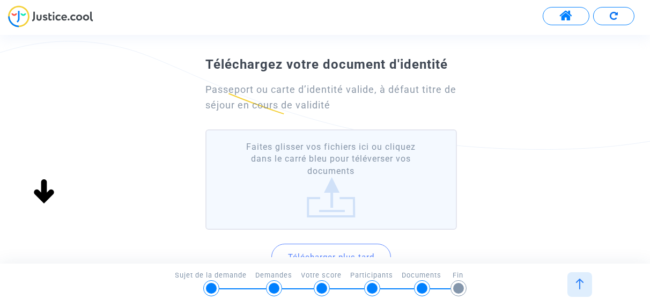
drag, startPoint x: 282, startPoint y: 0, endPoint x: 136, endPoint y: 167, distance: 221.9
click at [137, 168] on div "Téléchargez votre document d'identité Passeport ou carte d’identité valide, à d…" at bounding box center [325, 182] width 650 height 259
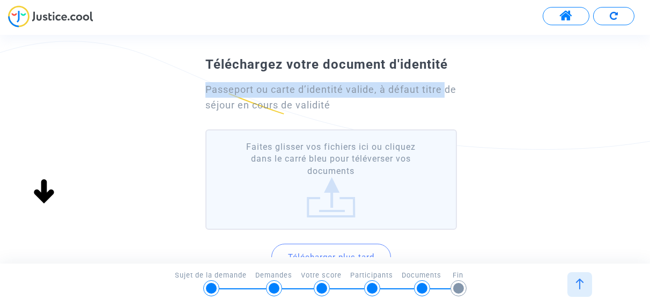
drag, startPoint x: 0, startPoint y: 92, endPoint x: 147, endPoint y: 102, distance: 147.3
click at [146, 102] on div "Téléchargez votre document d'identité Passeport ou carte d’identité valide, à d…" at bounding box center [325, 182] width 650 height 259
click at [61, 94] on div "Téléchargez votre document d'identité Passeport ou carte d’identité valide, à d…" at bounding box center [325, 182] width 650 height 259
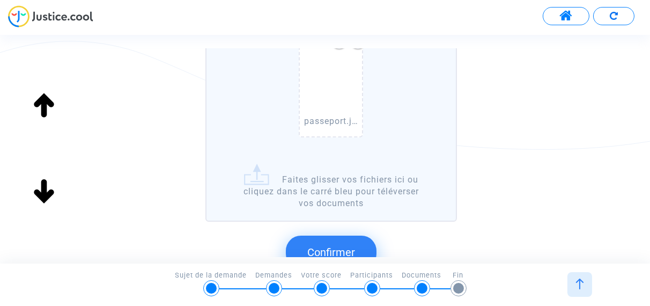
scroll to position [268, 0]
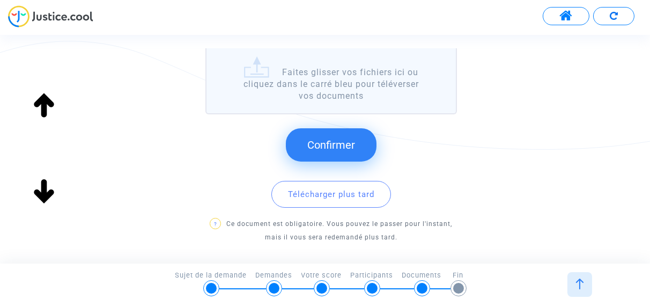
click at [332, 145] on span "Confirmer" at bounding box center [331, 144] width 48 height 13
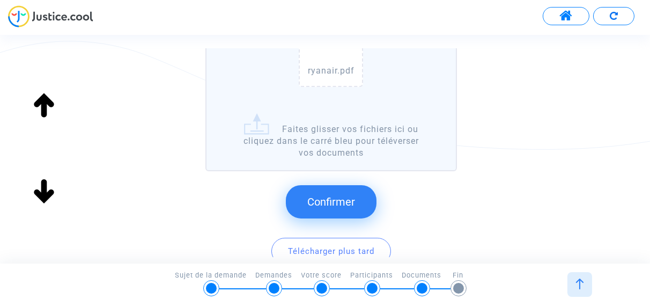
scroll to position [215, 0]
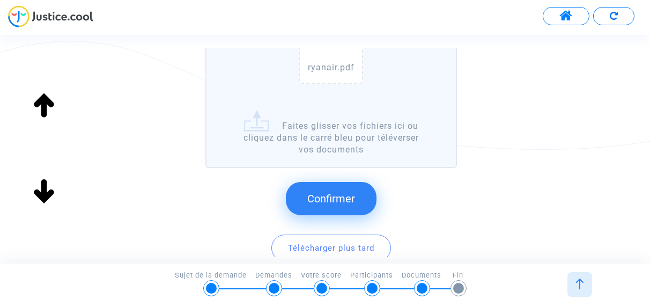
click at [352, 202] on span "Confirmer" at bounding box center [331, 198] width 48 height 13
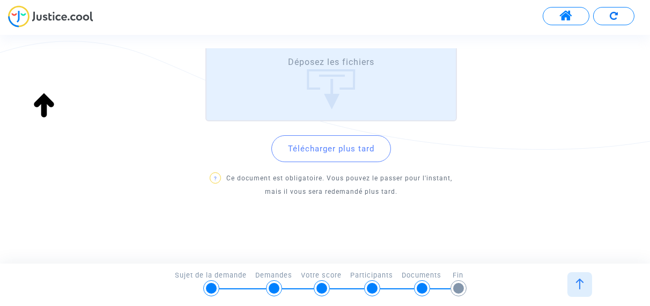
scroll to position [128, 0]
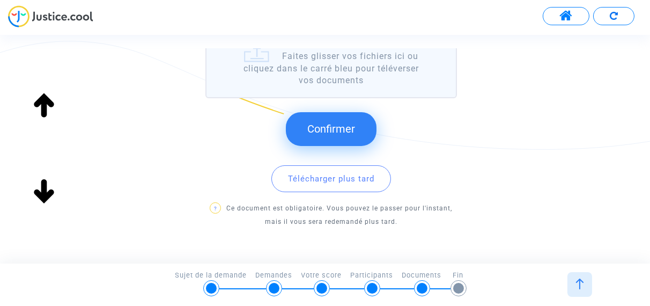
click at [326, 127] on span "Confirmer" at bounding box center [331, 128] width 48 height 13
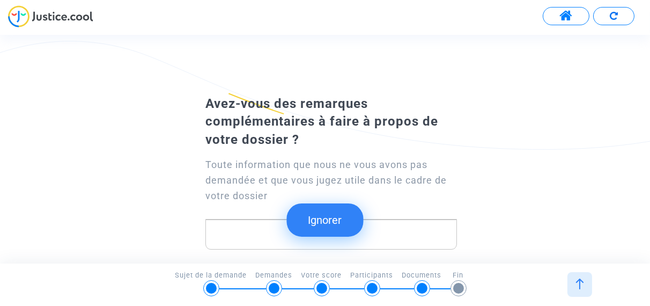
scroll to position [54, 0]
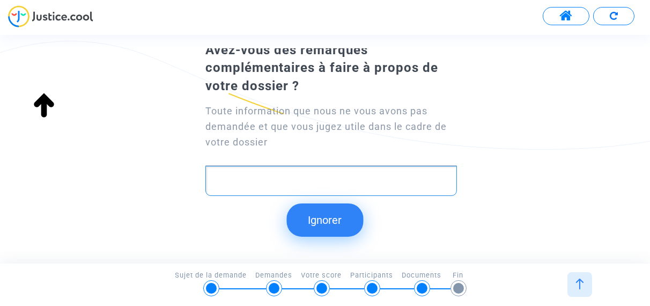
drag, startPoint x: 229, startPoint y: 179, endPoint x: 275, endPoint y: 201, distance: 50.6
click at [230, 179] on p "Rich Text Editor, main" at bounding box center [331, 180] width 240 height 13
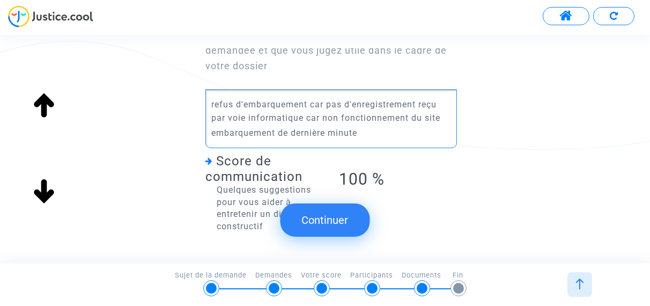
scroll to position [172, 0]
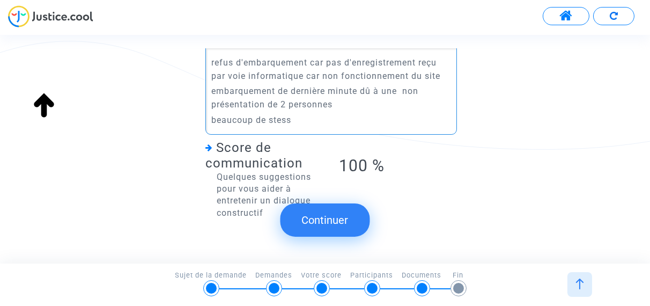
click at [277, 119] on p "beaucoup de stess" at bounding box center [331, 119] width 240 height 13
click at [312, 122] on p "beaucoup de stress" at bounding box center [331, 119] width 240 height 13
click at [325, 120] on p "beaucoup de stress et 110 euros à payer pour les" at bounding box center [331, 119] width 240 height 13
click at [346, 119] on p "beaucoup de stress et 55 euros à payer pour les" at bounding box center [331, 119] width 240 height 13
click at [453, 118] on div "refus d'embarquement car pas d'enregistrement reçu par voie informatique car no…" at bounding box center [330, 91] width 251 height 87
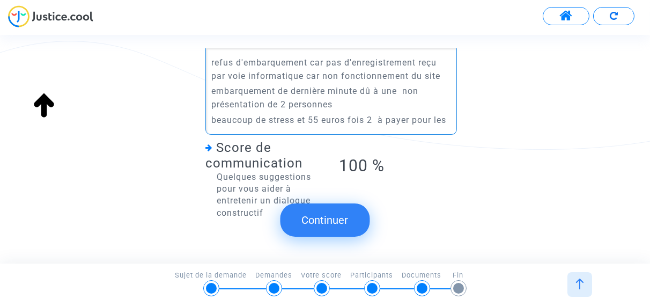
drag, startPoint x: 450, startPoint y: 120, endPoint x: 412, endPoint y: 118, distance: 38.1
click at [412, 118] on p "beaucoup de stress et 55 euros fois 2 à payer pour les" at bounding box center [331, 119] width 240 height 13
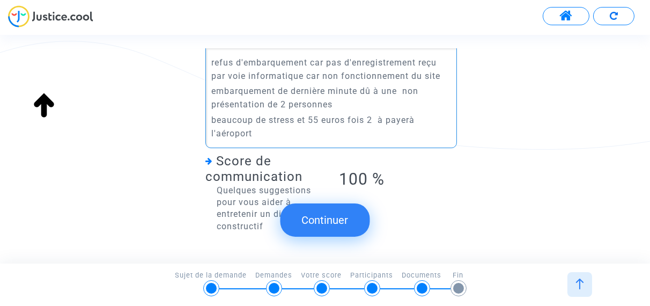
drag, startPoint x: 410, startPoint y: 119, endPoint x: 398, endPoint y: 115, distance: 12.1
click at [406, 117] on p "beaucoup de stress et 55 euros fois 2 à payerà l'aéroport" at bounding box center [331, 126] width 240 height 27
drag, startPoint x: 406, startPoint y: 119, endPoint x: 372, endPoint y: 122, distance: 34.5
click at [405, 121] on p "beaucoup de stress et 55 euros fois 2 à paye à l'aéroport" at bounding box center [331, 126] width 240 height 27
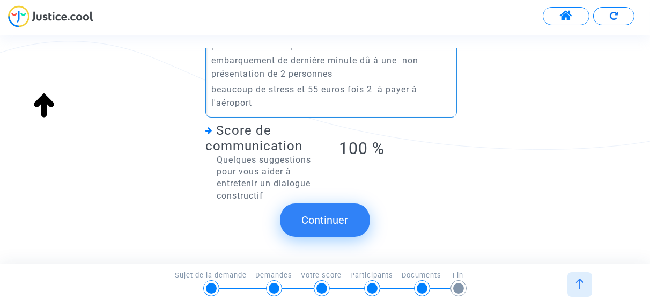
scroll to position [213, 0]
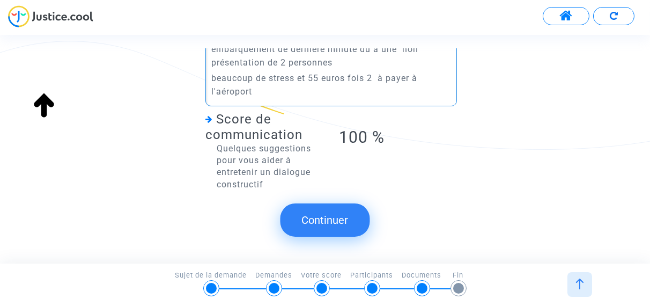
drag, startPoint x: 335, startPoint y: 222, endPoint x: 319, endPoint y: 217, distance: 17.0
click at [334, 221] on button "Continuer" at bounding box center [325, 219] width 90 height 33
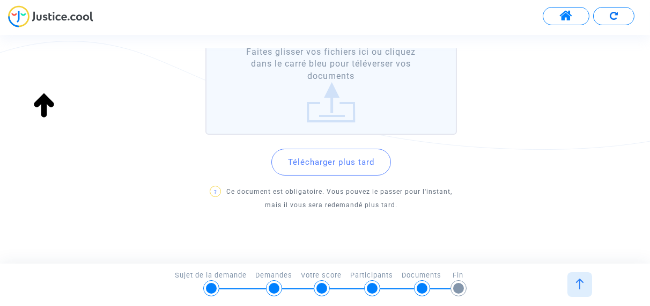
scroll to position [162, 0]
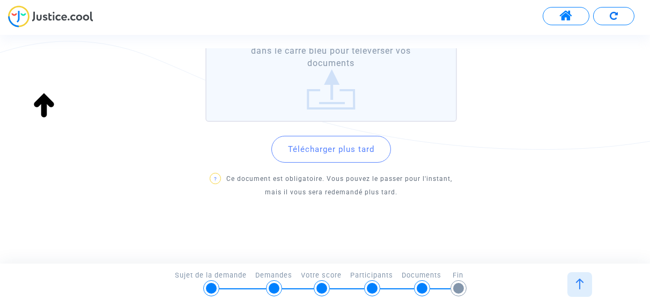
click at [361, 152] on button "Télécharger plus tard" at bounding box center [331, 149] width 120 height 27
